Goal: Transaction & Acquisition: Purchase product/service

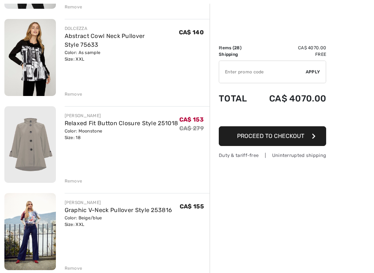
scroll to position [1298, 0]
click at [24, 59] on img at bounding box center [30, 57] width 52 height 77
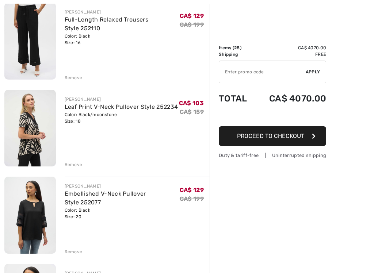
scroll to position [1750, 0]
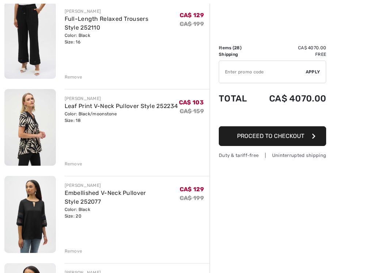
click at [65, 225] on div "Remove" at bounding box center [74, 251] width 18 height 7
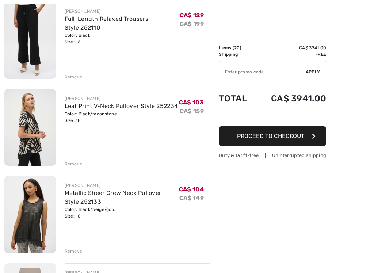
click at [71, 74] on div "Remove" at bounding box center [74, 77] width 18 height 7
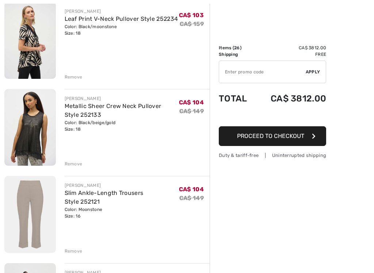
click at [33, 206] on img at bounding box center [30, 214] width 52 height 77
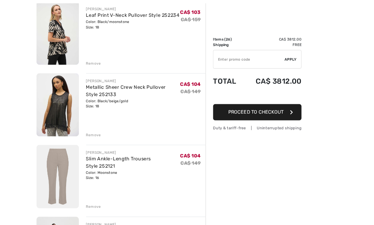
scroll to position [1778, 0]
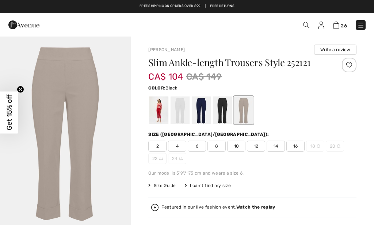
click at [214, 116] on div at bounding box center [222, 109] width 19 height 27
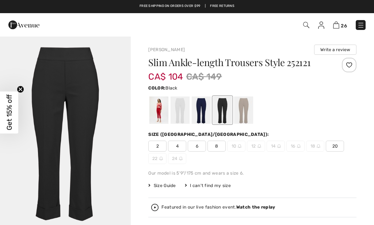
click at [198, 122] on div at bounding box center [201, 109] width 19 height 27
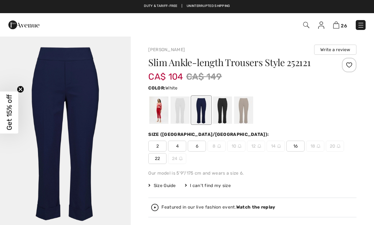
click at [171, 114] on div at bounding box center [180, 109] width 19 height 27
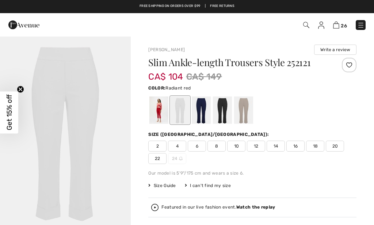
click at [157, 116] on div at bounding box center [158, 109] width 19 height 27
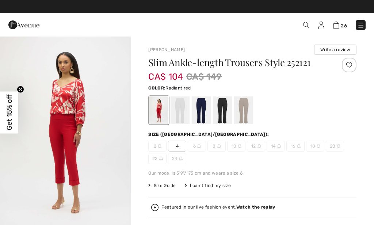
click at [178, 122] on div at bounding box center [180, 109] width 19 height 27
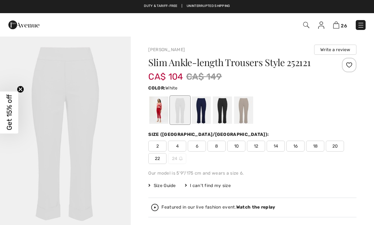
click at [198, 113] on div at bounding box center [201, 109] width 19 height 27
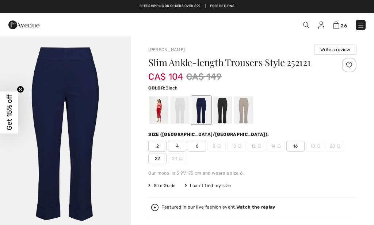
click at [223, 115] on div at bounding box center [222, 109] width 19 height 27
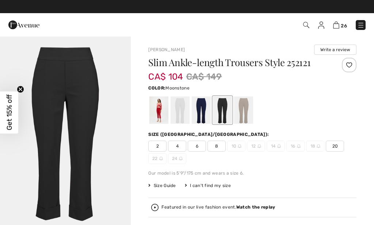
click at [243, 117] on div at bounding box center [243, 109] width 19 height 27
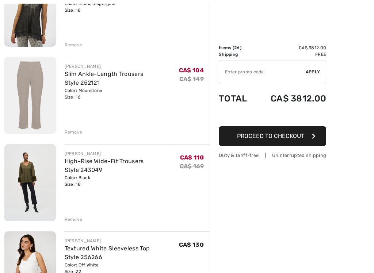
scroll to position [1870, 0]
click at [29, 206] on img at bounding box center [30, 182] width 52 height 77
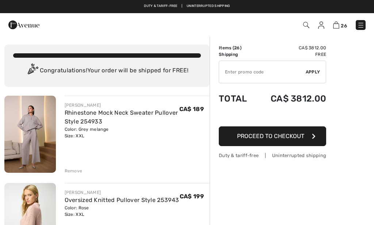
scroll to position [1897, 0]
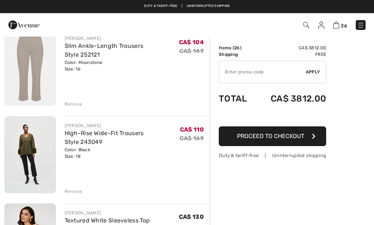
click at [67, 188] on div "Remove" at bounding box center [74, 191] width 18 height 7
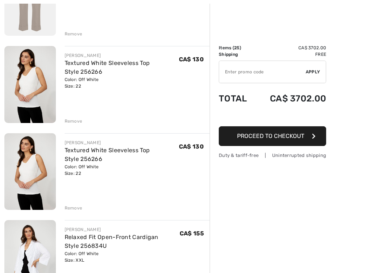
scroll to position [1968, 0]
click at [65, 205] on div "Remove" at bounding box center [74, 208] width 18 height 7
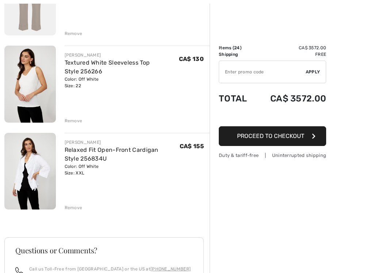
click at [26, 145] on img at bounding box center [30, 171] width 52 height 77
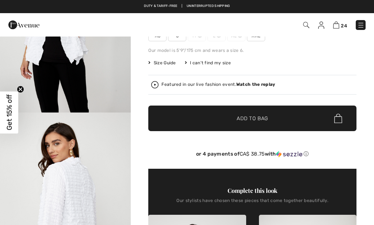
scroll to position [117, 0]
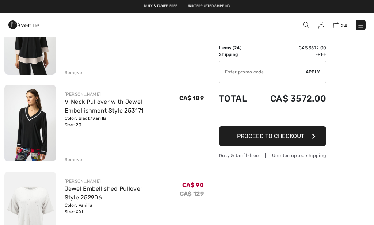
scroll to position [708, 0]
